Goal: Task Accomplishment & Management: Manage account settings

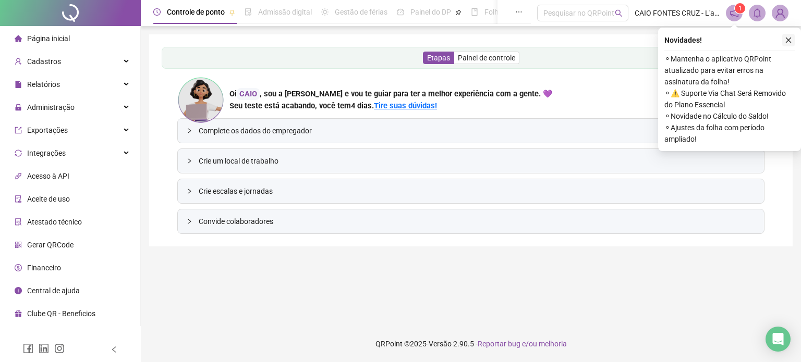
click at [790, 45] on button "button" at bounding box center [788, 40] width 13 height 13
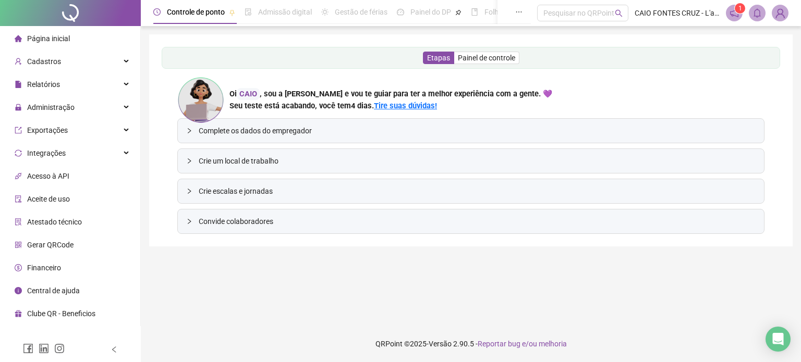
click at [783, 14] on img at bounding box center [780, 13] width 16 height 16
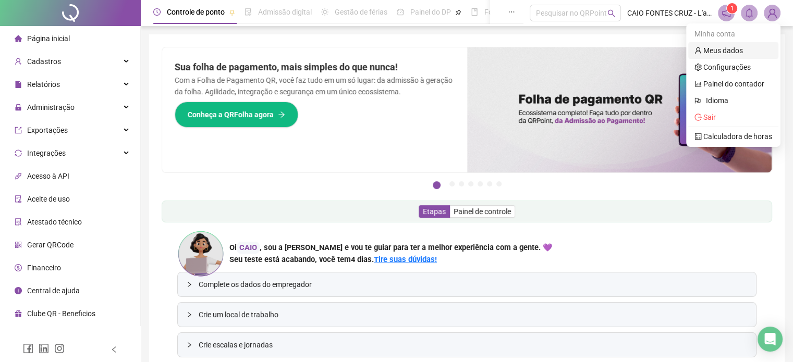
click at [731, 53] on link "Meus dados" at bounding box center [719, 50] width 49 height 8
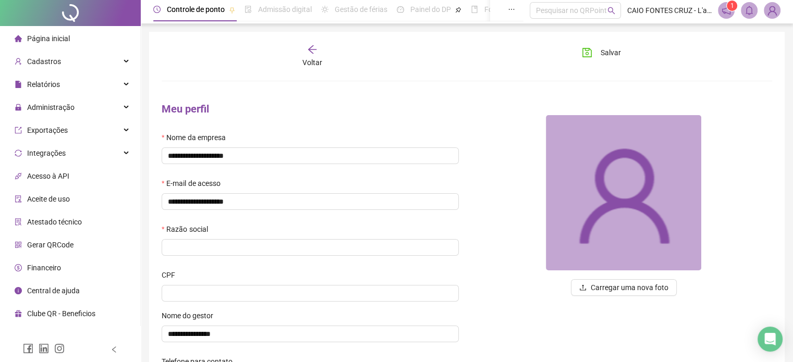
scroll to position [52, 0]
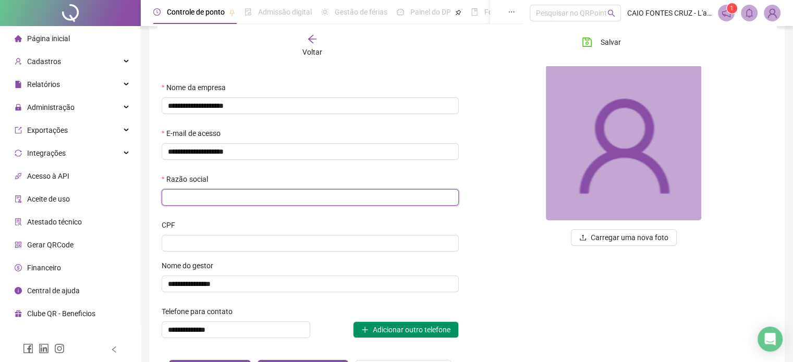
click at [227, 201] on input "text" at bounding box center [310, 197] width 297 height 17
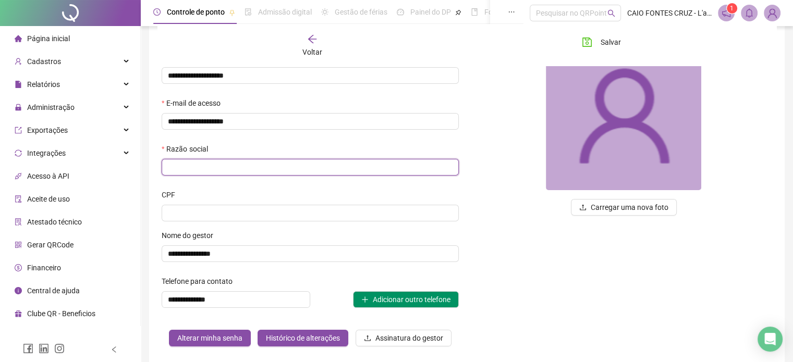
scroll to position [104, 0]
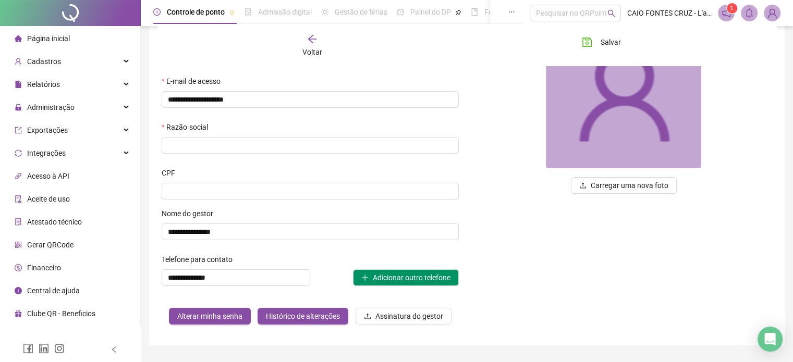
click at [219, 194] on input at bounding box center [310, 191] width 297 height 17
type input "**********"
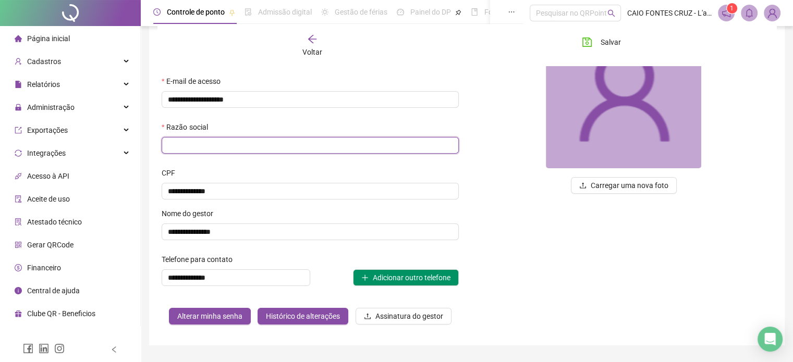
click at [252, 141] on input "text" at bounding box center [310, 145] width 297 height 17
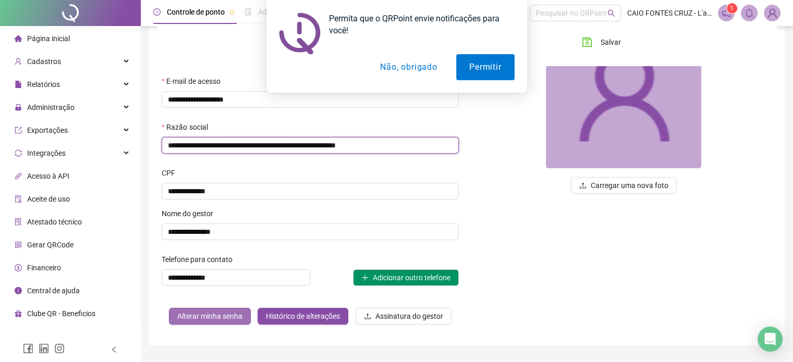
type input "**********"
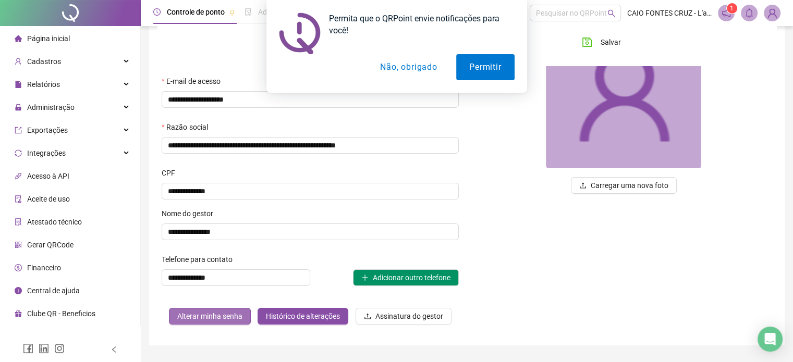
click at [186, 310] on button "Alterar minha senha" at bounding box center [210, 316] width 82 height 17
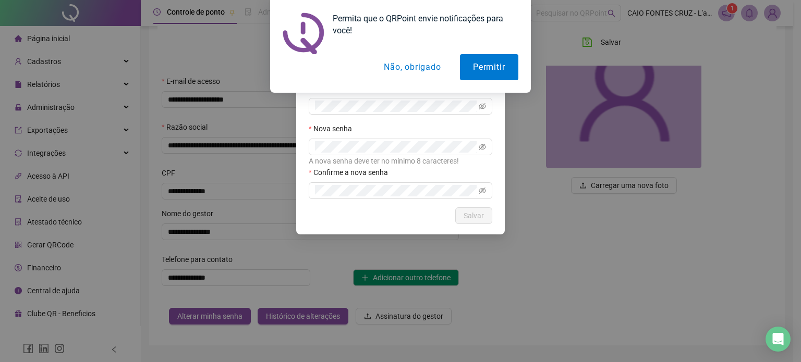
click at [418, 67] on button "Não, obrigado" at bounding box center [412, 67] width 83 height 26
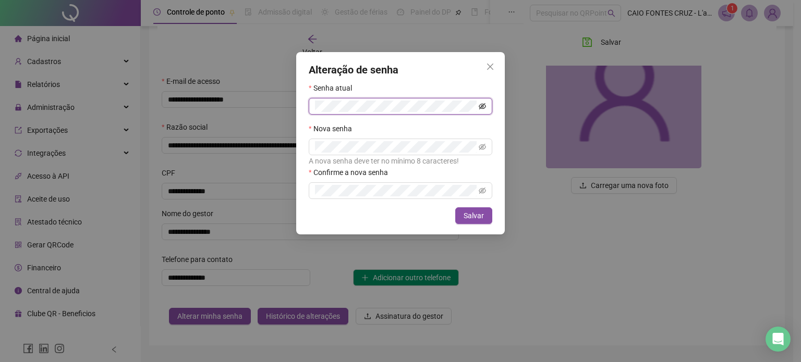
click at [480, 106] on icon "eye-invisible" at bounding box center [482, 106] width 7 height 7
click at [238, 108] on div "Alteração de senha Senha atual Nova senha A nova senha deve ter no mínimo 8 car…" at bounding box center [400, 181] width 801 height 362
click at [483, 144] on icon "eye-invisible" at bounding box center [482, 146] width 7 height 7
click at [480, 190] on icon "eye-invisible" at bounding box center [482, 190] width 7 height 7
click at [480, 189] on icon "eye" at bounding box center [482, 190] width 7 height 7
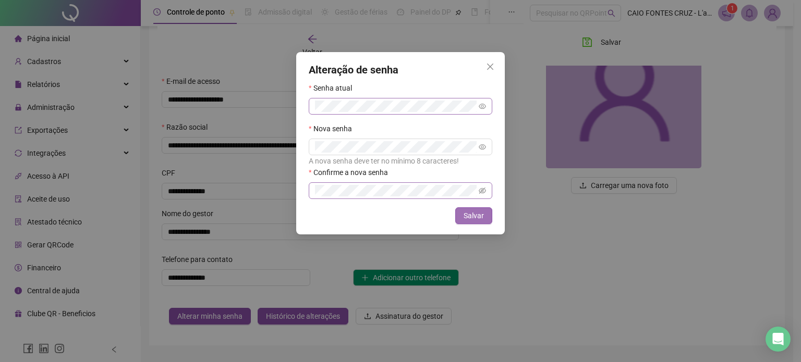
click at [479, 213] on span "Salvar" at bounding box center [474, 215] width 20 height 11
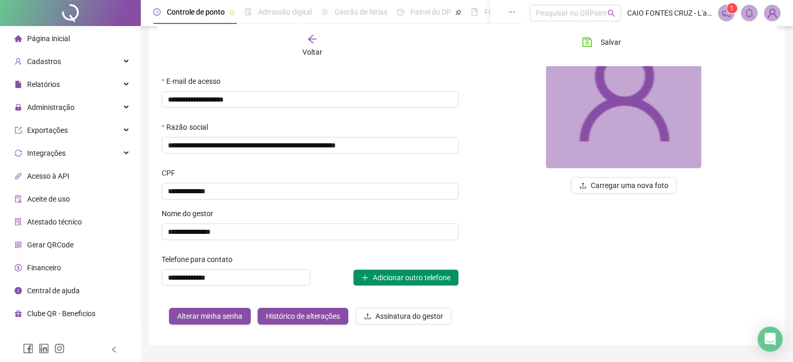
scroll to position [0, 0]
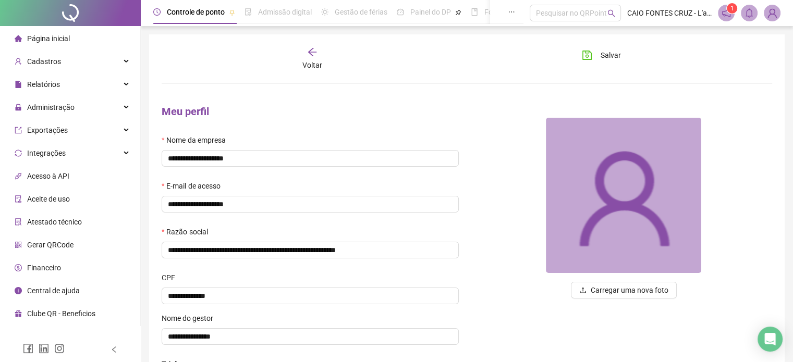
click at [65, 42] on span "Página inicial" at bounding box center [48, 38] width 43 height 8
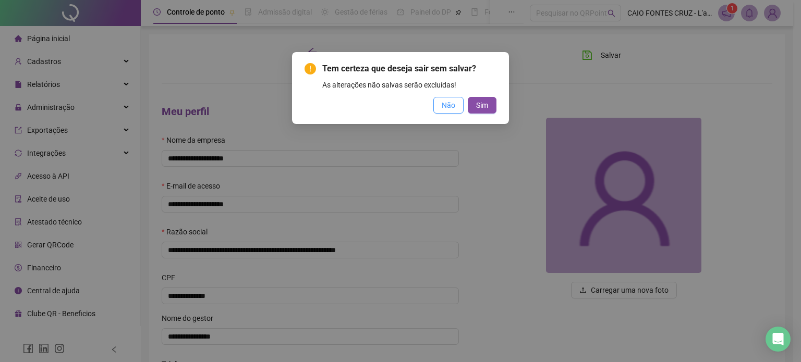
click at [454, 105] on span "Não" at bounding box center [449, 105] width 14 height 11
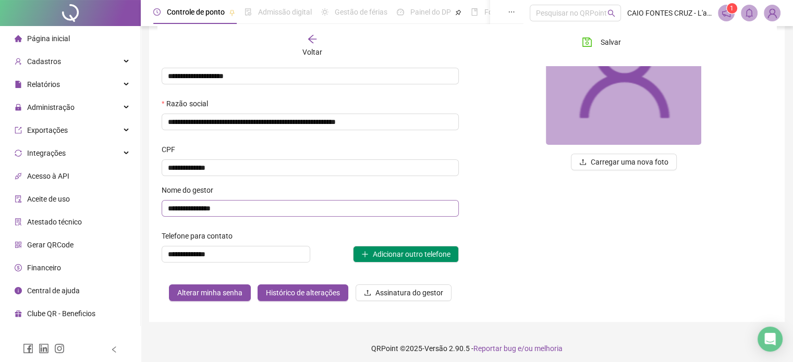
scroll to position [133, 0]
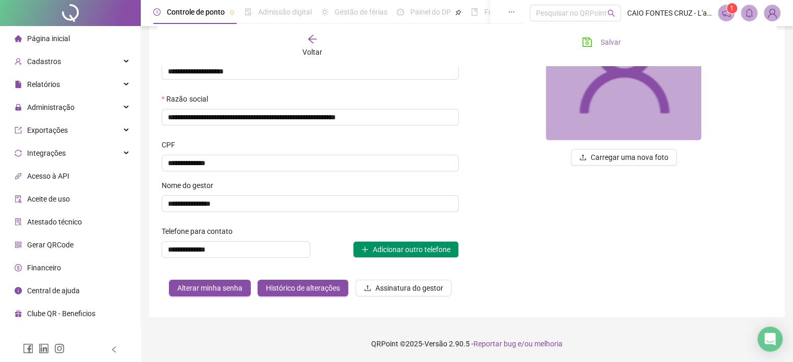
click at [606, 41] on span "Salvar" at bounding box center [611, 42] width 20 height 11
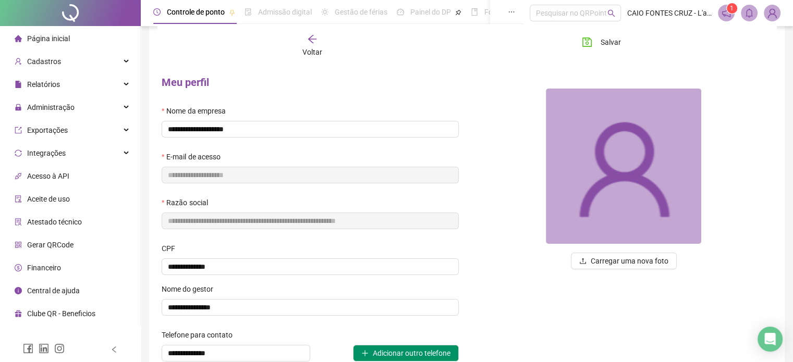
scroll to position [0, 0]
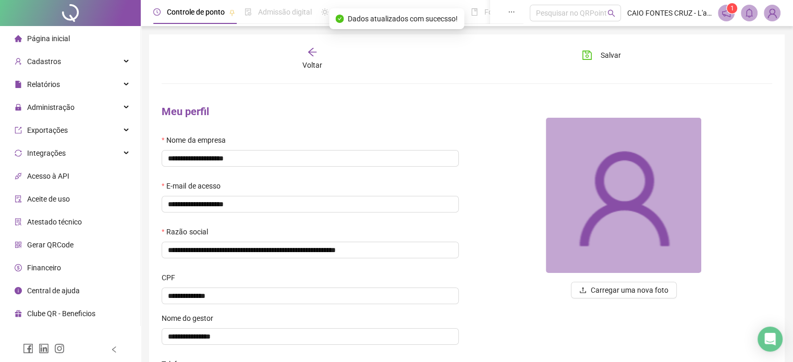
click at [44, 40] on span "Página inicial" at bounding box center [48, 38] width 43 height 8
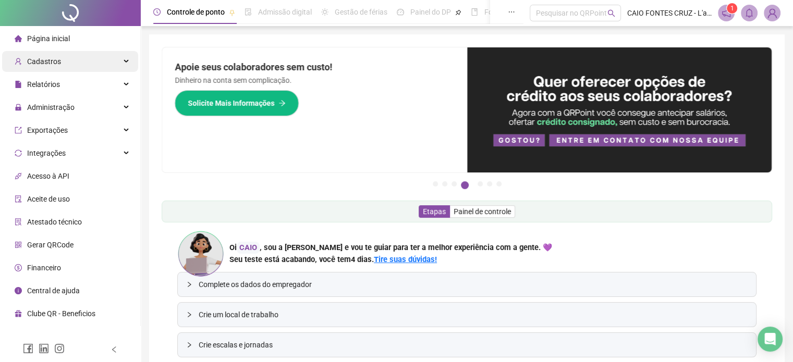
click at [58, 55] on span "Cadastros" at bounding box center [38, 61] width 46 height 21
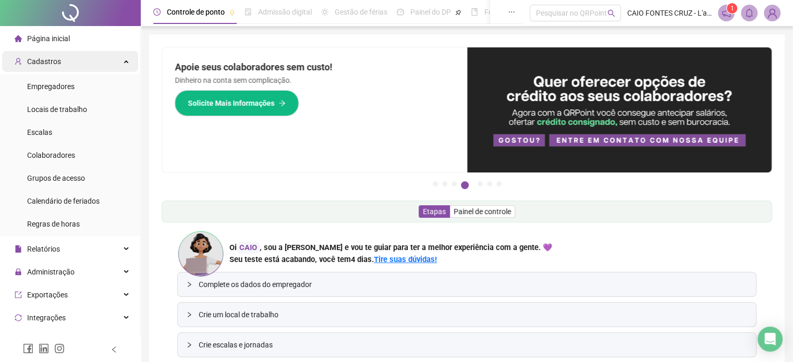
click at [84, 57] on div "Cadastros" at bounding box center [70, 61] width 136 height 21
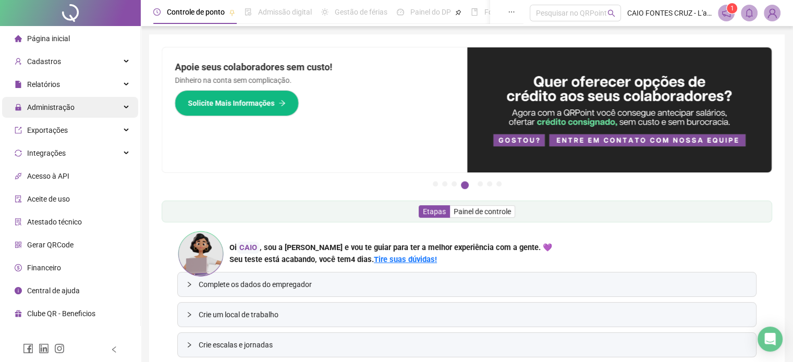
click at [82, 104] on div "Administração" at bounding box center [70, 107] width 136 height 21
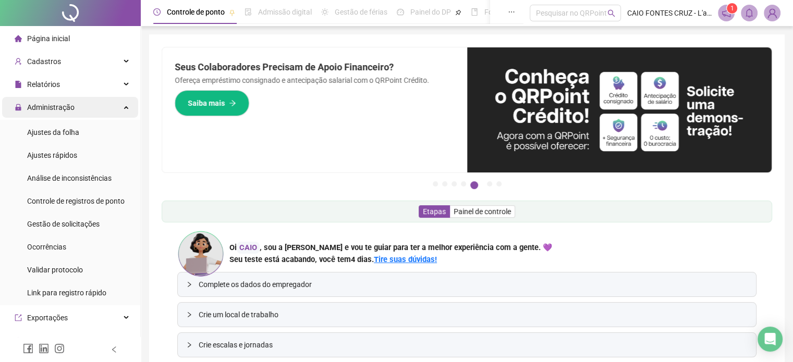
click at [82, 104] on div "Administração" at bounding box center [70, 107] width 136 height 21
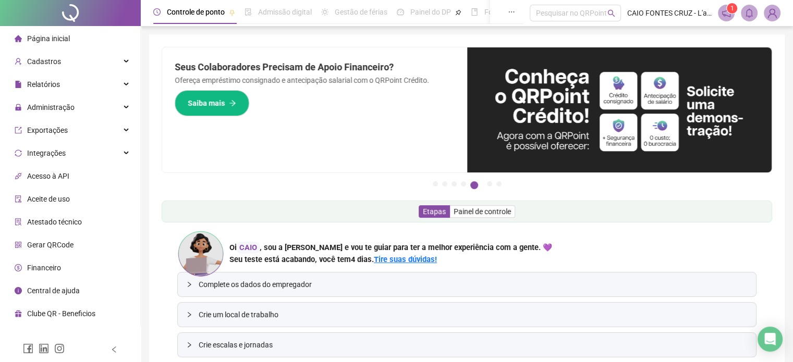
click at [724, 12] on icon "notification" at bounding box center [726, 12] width 9 height 9
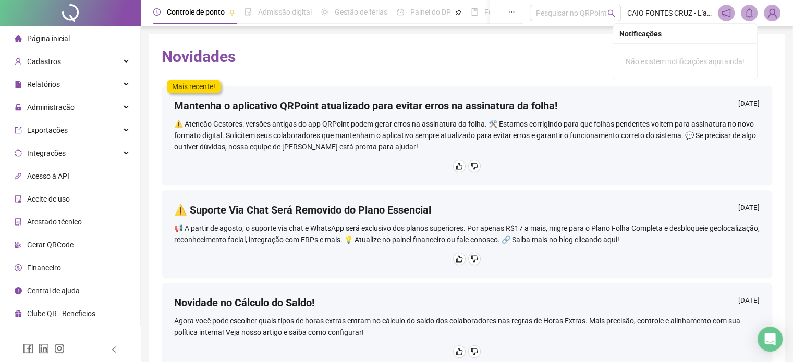
click at [751, 18] on span at bounding box center [749, 13] width 17 height 17
click at [764, 13] on span at bounding box center [772, 13] width 17 height 17
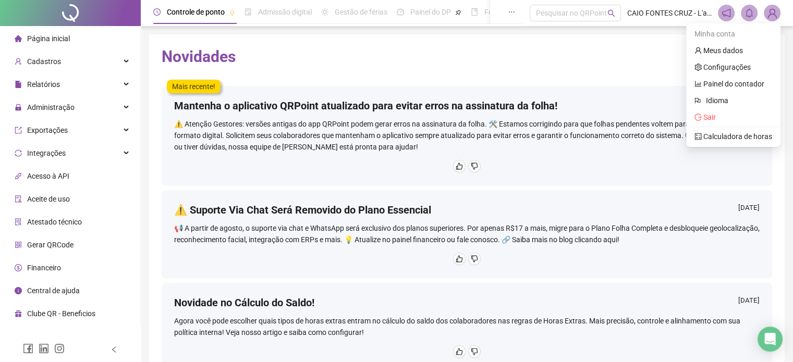
click at [34, 41] on span "Página inicial" at bounding box center [48, 38] width 43 height 8
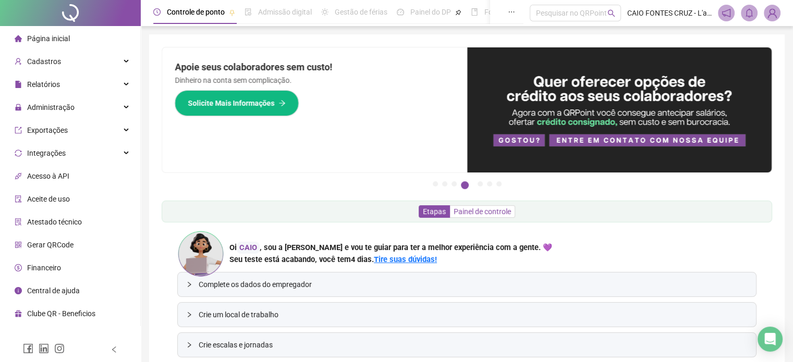
click at [478, 211] on span "Painel de controle" at bounding box center [482, 212] width 57 height 8
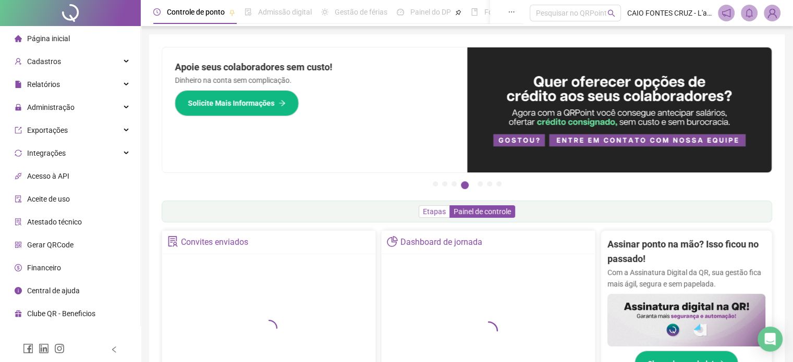
click at [436, 212] on span "Etapas" at bounding box center [434, 212] width 23 height 8
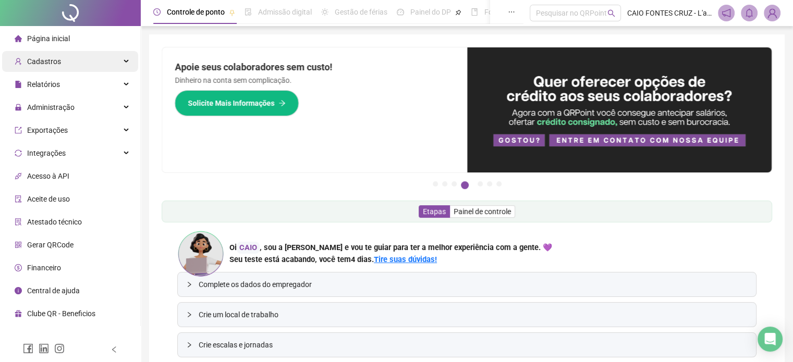
click at [124, 56] on div "Cadastros" at bounding box center [70, 61] width 136 height 21
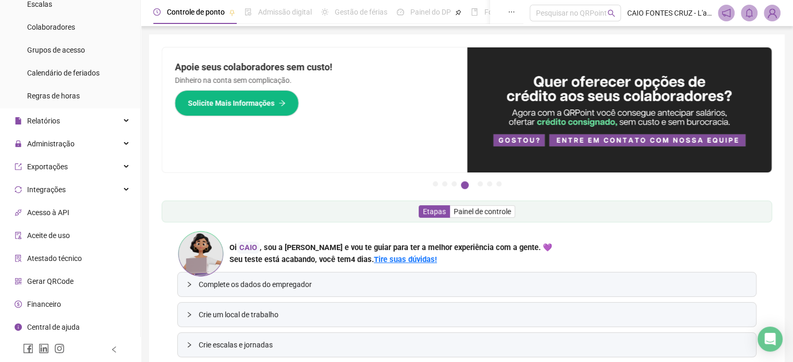
scroll to position [129, 0]
click at [115, 356] on div at bounding box center [114, 349] width 7 height 25
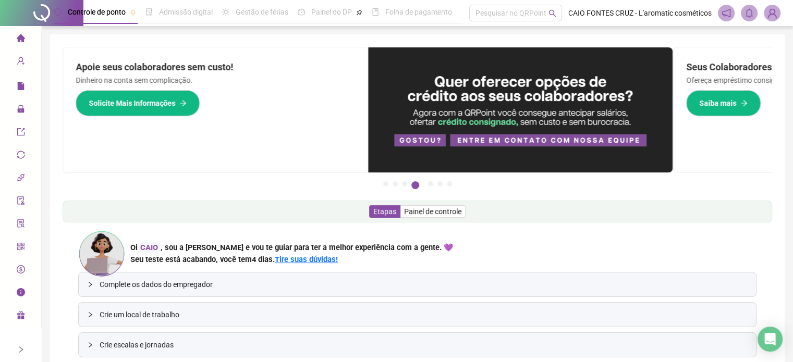
scroll to position [0, 0]
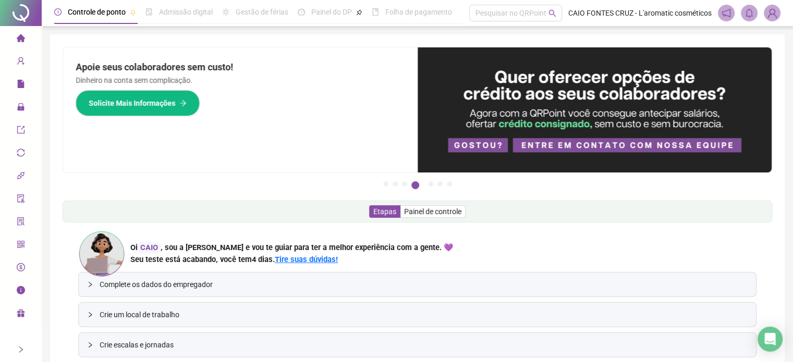
click at [26, 347] on div at bounding box center [21, 349] width 42 height 25
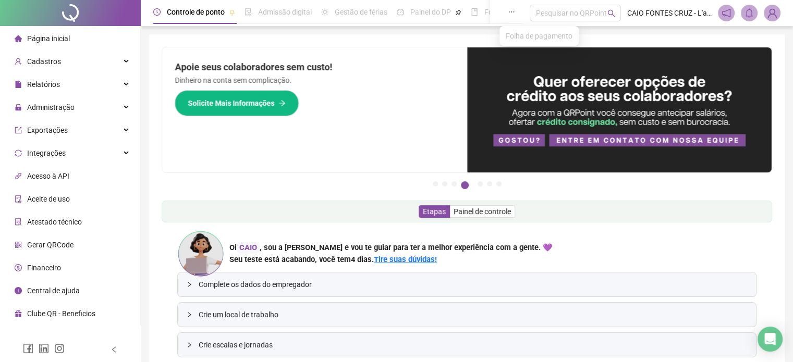
click at [509, 12] on icon "ellipsis" at bounding box center [511, 11] width 7 height 7
click at [656, 15] on span "CAIO FONTES CRUZ - L'aromatic cosméticos" at bounding box center [669, 12] width 84 height 11
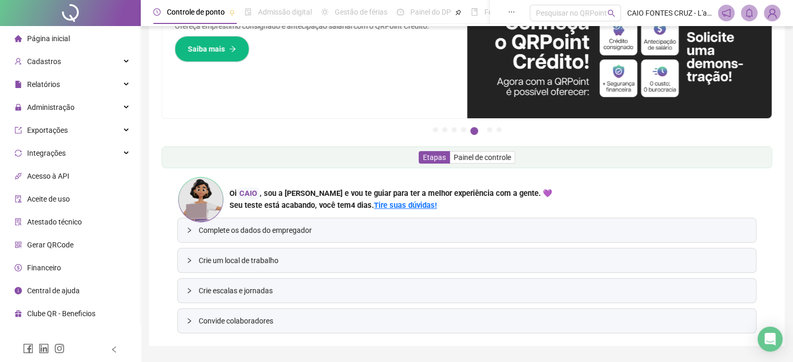
scroll to position [81, 0]
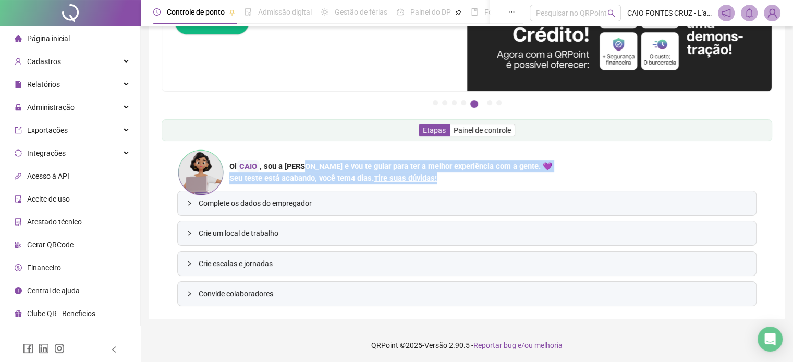
drag, startPoint x: 306, startPoint y: 163, endPoint x: 517, endPoint y: 175, distance: 212.1
click at [517, 175] on div "[PERSON_NAME] , sou a [PERSON_NAME] e vou te guiar para ter a melhor experiênci…" at bounding box center [466, 172] width 579 height 47
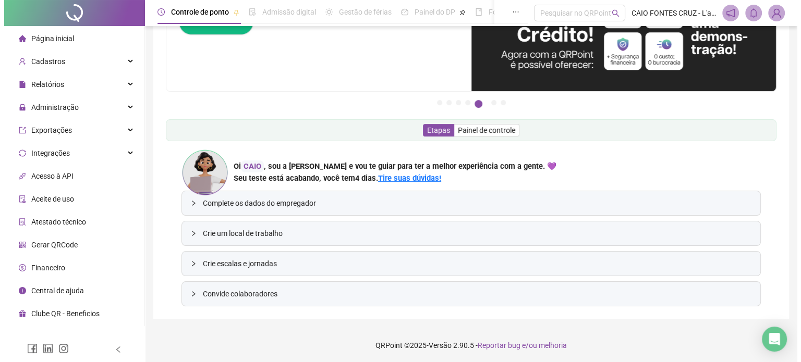
scroll to position [0, 0]
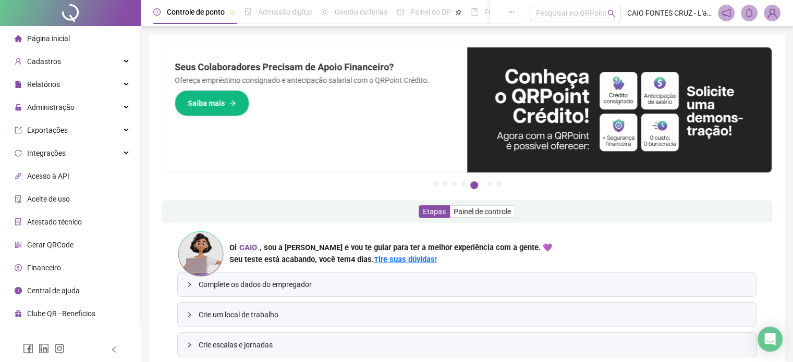
click at [55, 39] on span "Página inicial" at bounding box center [48, 38] width 43 height 8
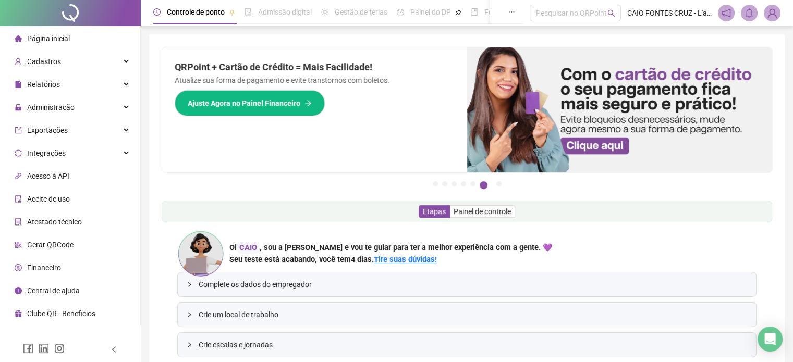
click at [778, 18] on img at bounding box center [773, 13] width 16 height 16
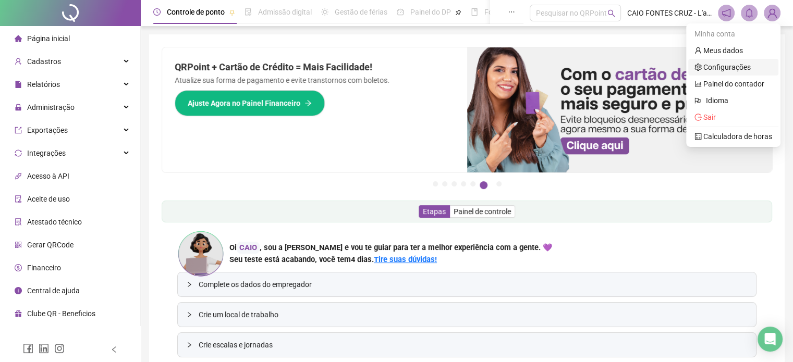
click at [720, 69] on link "Configurações" at bounding box center [723, 67] width 56 height 8
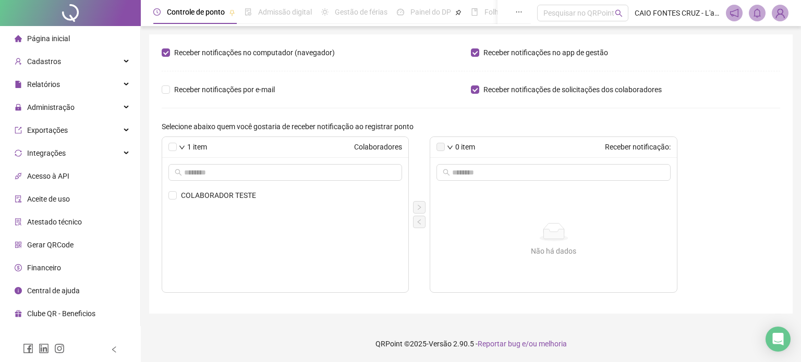
click at [222, 362] on html "Página inicial Cadastros Relatórios Administração Ajustes da folha Ajustes rápi…" at bounding box center [400, 181] width 801 height 362
